Goal: Task Accomplishment & Management: Complete application form

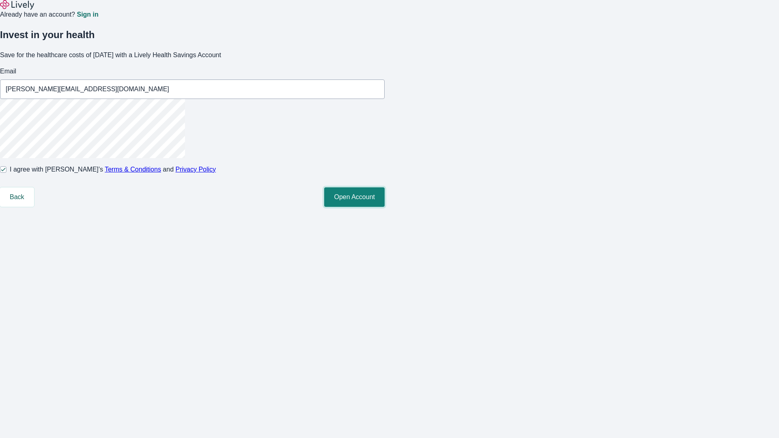
click at [385, 207] on button "Open Account" at bounding box center [354, 197] width 60 height 19
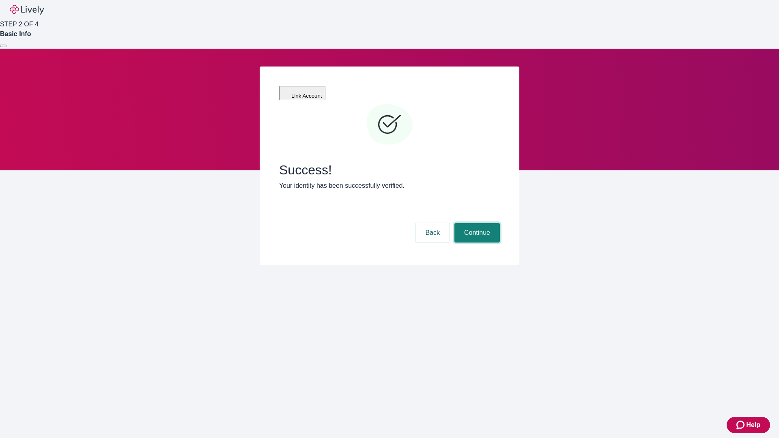
click at [476, 223] on button "Continue" at bounding box center [477, 232] width 45 height 19
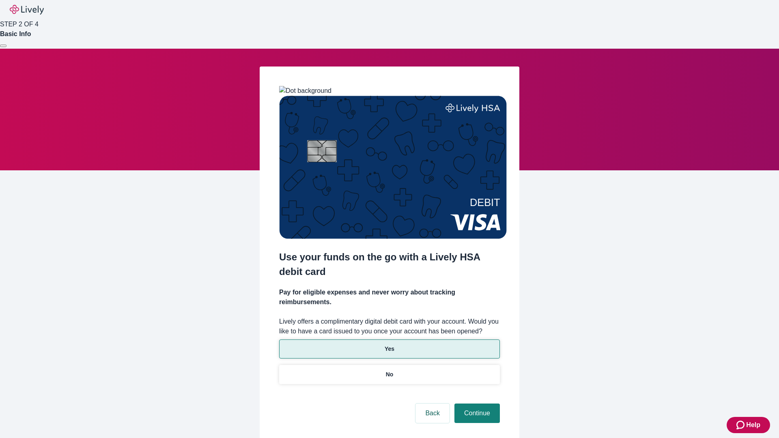
click at [389, 345] on p "Yes" at bounding box center [390, 349] width 10 height 9
click at [476, 404] on button "Continue" at bounding box center [477, 413] width 45 height 19
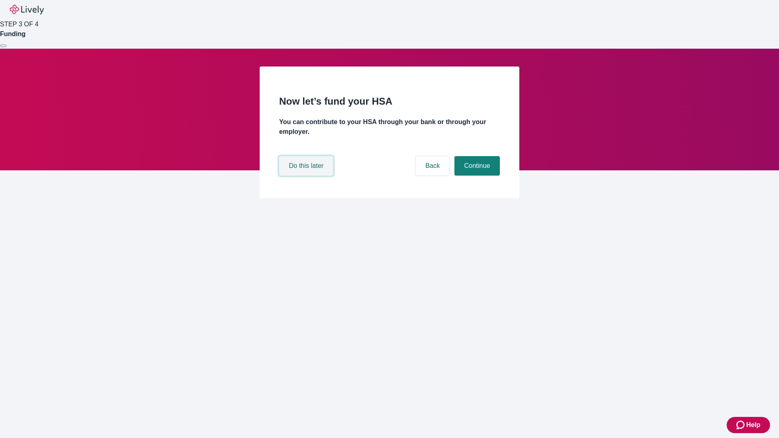
click at [307, 176] on button "Do this later" at bounding box center [306, 165] width 54 height 19
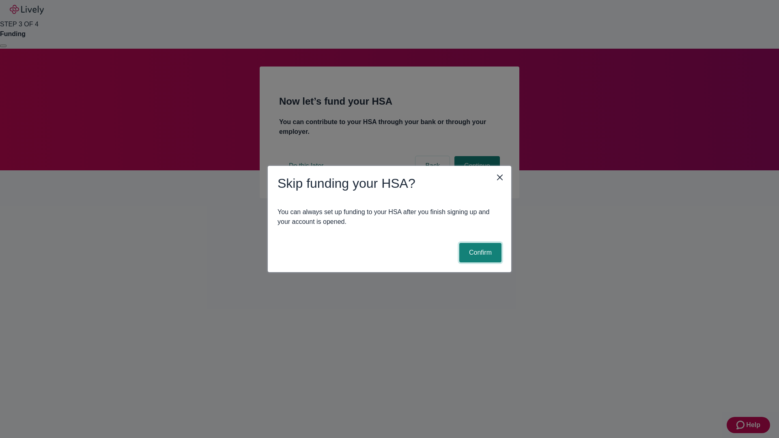
click at [479, 253] on button "Confirm" at bounding box center [480, 252] width 42 height 19
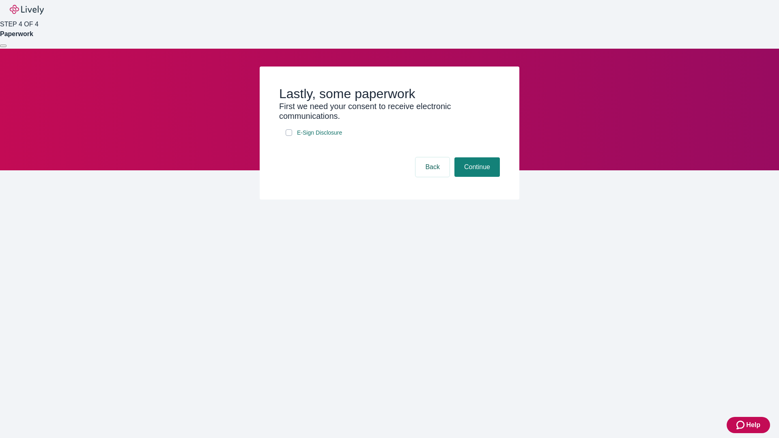
click at [289, 136] on input "E-Sign Disclosure" at bounding box center [289, 132] width 6 height 6
checkbox input "true"
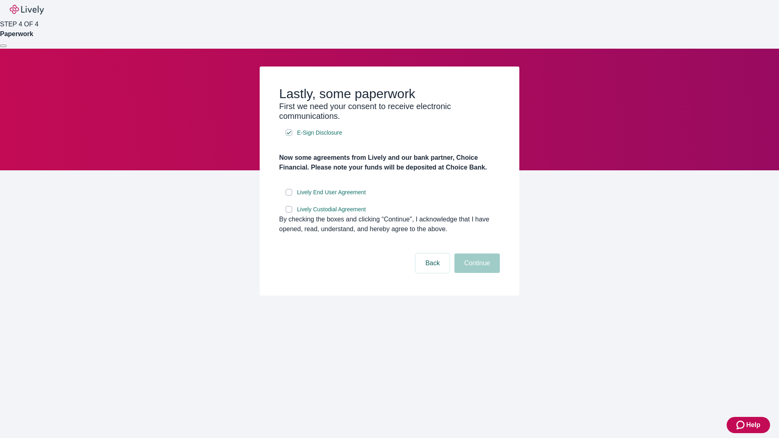
click at [289, 196] on input "Lively End User Agreement" at bounding box center [289, 192] width 6 height 6
checkbox input "true"
click at [289, 213] on input "Lively Custodial Agreement" at bounding box center [289, 209] width 6 height 6
checkbox input "true"
click at [476, 273] on button "Continue" at bounding box center [477, 263] width 45 height 19
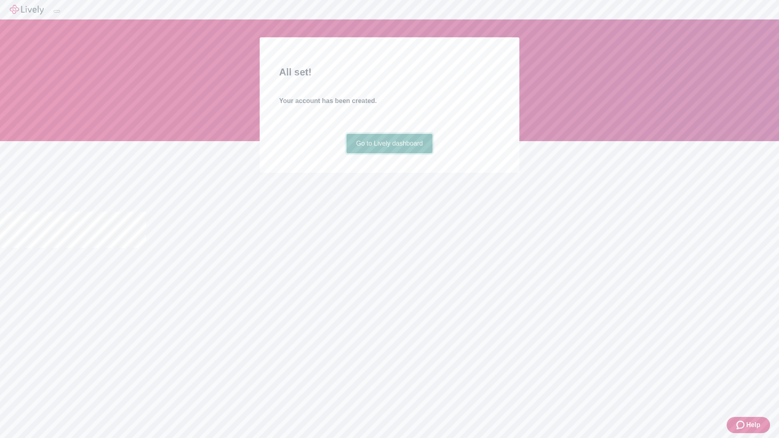
click at [389, 153] on link "Go to Lively dashboard" at bounding box center [390, 143] width 86 height 19
